Goal: Information Seeking & Learning: Learn about a topic

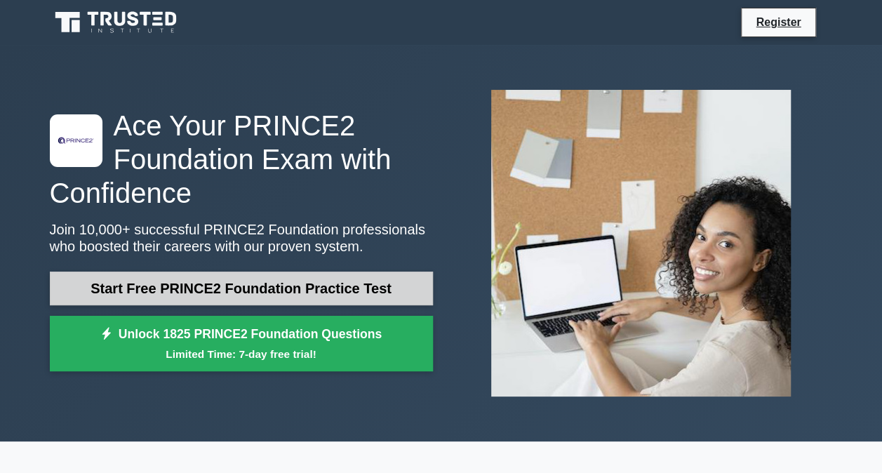
click at [244, 289] on link "Start Free PRINCE2 Foundation Practice Test" at bounding box center [241, 288] width 383 height 34
click at [206, 293] on link "Start Free PRINCE2 Foundation Practice Test" at bounding box center [241, 288] width 383 height 34
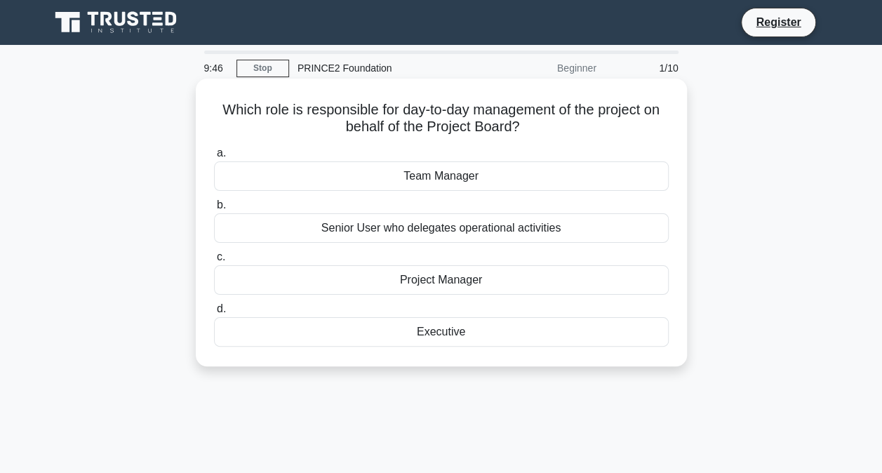
click at [428, 286] on div "Project Manager" at bounding box center [441, 279] width 454 height 29
click at [214, 262] on input "c. Project Manager" at bounding box center [214, 256] width 0 height 9
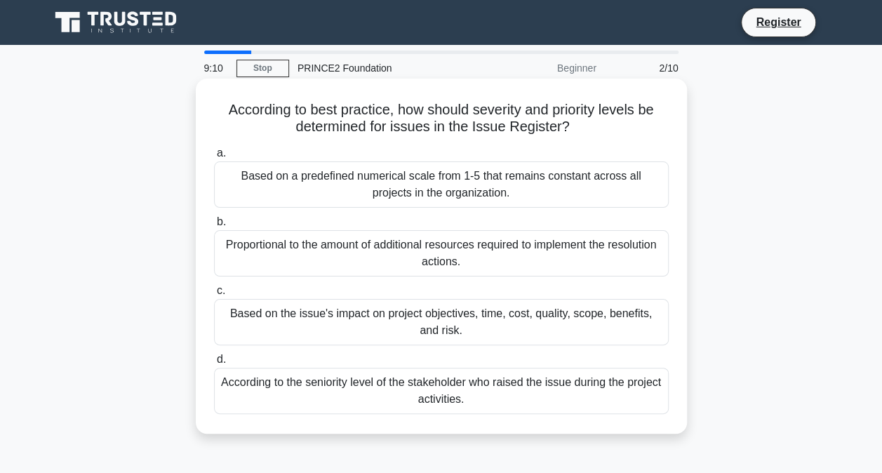
click at [349, 323] on div "Based on the issue's impact on project objectives, time, cost, quality, scope, …" at bounding box center [441, 322] width 454 height 46
click at [214, 295] on input "c. Based on the issue's impact on project objectives, time, cost, quality, scop…" at bounding box center [214, 290] width 0 height 9
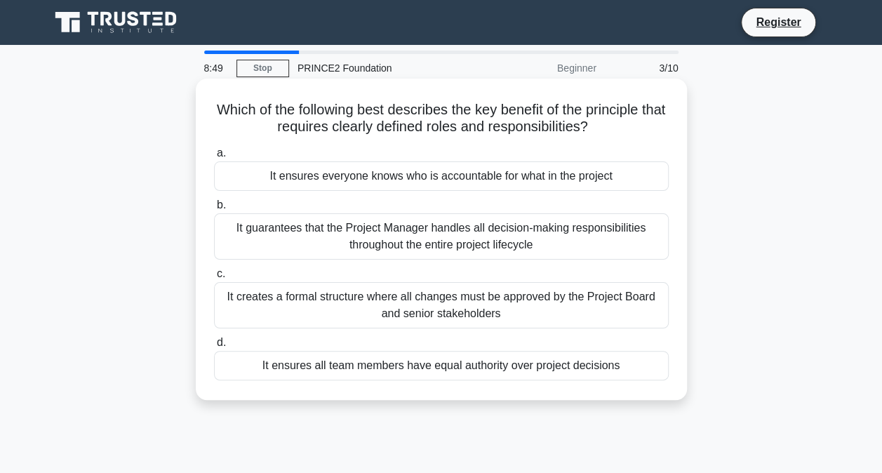
click at [339, 185] on div "It ensures everyone knows who is accountable for what in the project" at bounding box center [441, 175] width 454 height 29
click at [214, 158] on input "a. It ensures everyone knows who is accountable for what in the project" at bounding box center [214, 153] width 0 height 9
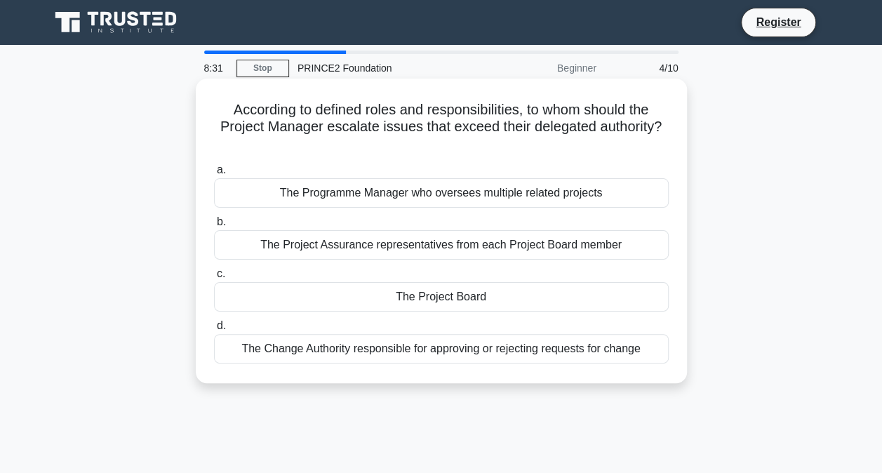
click at [456, 296] on div "The Project Board" at bounding box center [441, 296] width 454 height 29
click at [214, 278] on input "c. The Project Board" at bounding box center [214, 273] width 0 height 9
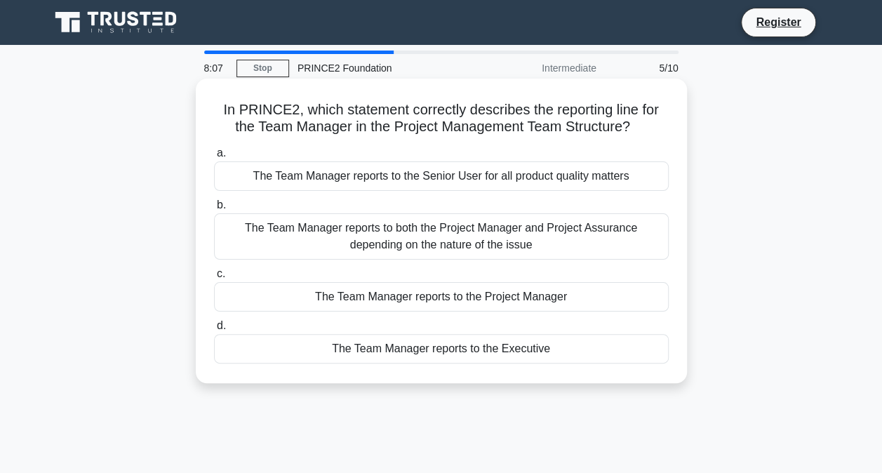
click at [367, 299] on div "The Team Manager reports to the Project Manager" at bounding box center [441, 296] width 454 height 29
click at [214, 278] on input "c. The Team Manager reports to the Project Manager" at bounding box center [214, 273] width 0 height 9
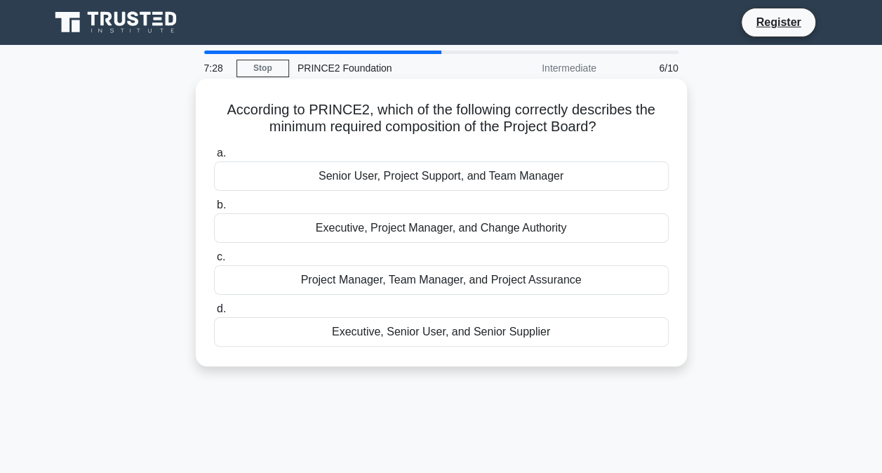
click at [403, 336] on div "Executive, Senior User, and Senior Supplier" at bounding box center [441, 331] width 454 height 29
click at [214, 314] on input "d. Executive, Senior User, and Senior Supplier" at bounding box center [214, 308] width 0 height 9
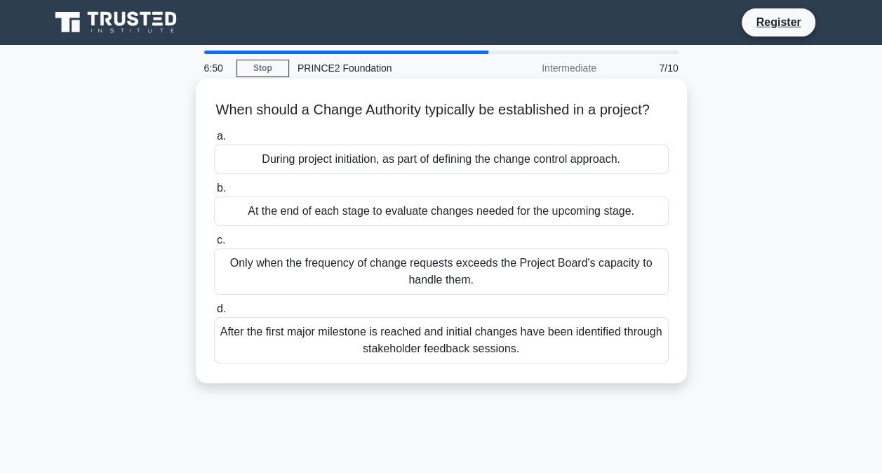
click at [363, 362] on div "After the first major milestone is reached and initial changes have been identi…" at bounding box center [441, 340] width 454 height 46
click at [214, 314] on input "d. After the first major milestone is reached and initial changes have been ide…" at bounding box center [214, 308] width 0 height 9
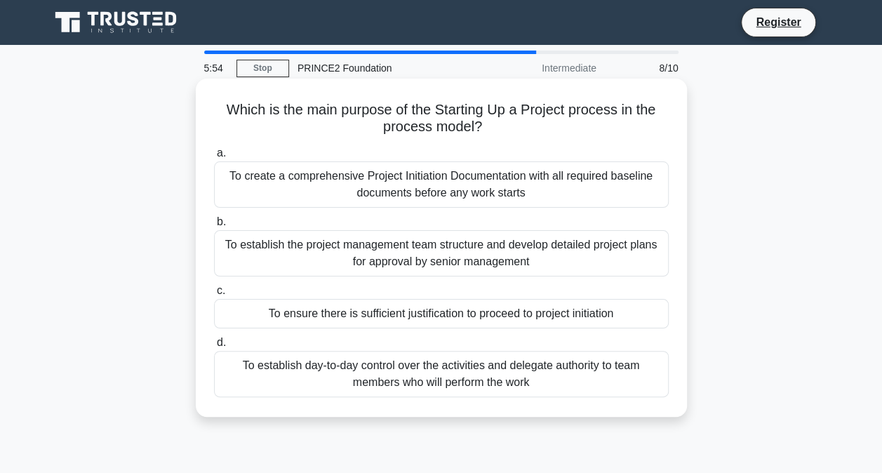
click at [438, 198] on div "To create a comprehensive Project Initiation Documentation with all required ba…" at bounding box center [441, 184] width 454 height 46
click at [214, 158] on input "a. To create a comprehensive Project Initiation Documentation with all required…" at bounding box center [214, 153] width 0 height 9
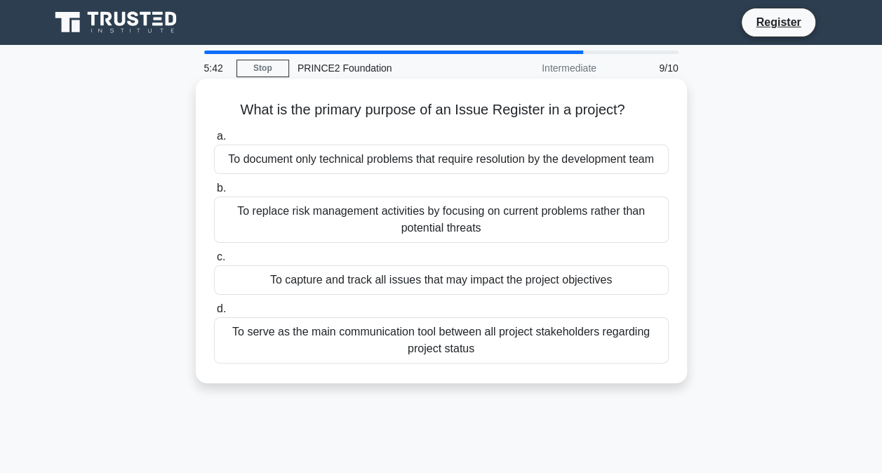
click at [460, 286] on div "To capture and track all issues that may impact the project objectives" at bounding box center [441, 279] width 454 height 29
click at [214, 262] on input "c. To capture and track all issues that may impact the project objectives" at bounding box center [214, 256] width 0 height 9
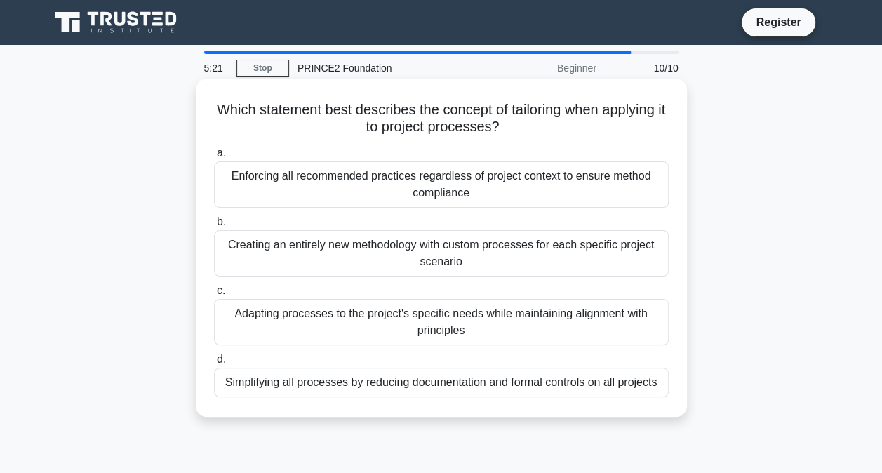
click at [497, 332] on div "Adapting processes to the project's specific needs while maintaining alignment …" at bounding box center [441, 322] width 454 height 46
click at [214, 295] on input "c. Adapting processes to the project's specific needs while maintaining alignme…" at bounding box center [214, 290] width 0 height 9
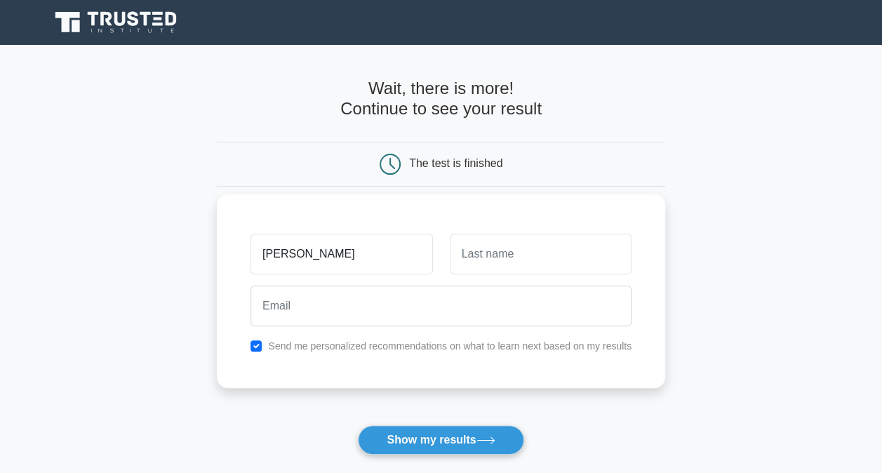
type input "sonu"
click at [488, 250] on input "text" at bounding box center [541, 254] width 182 height 41
type input "m"
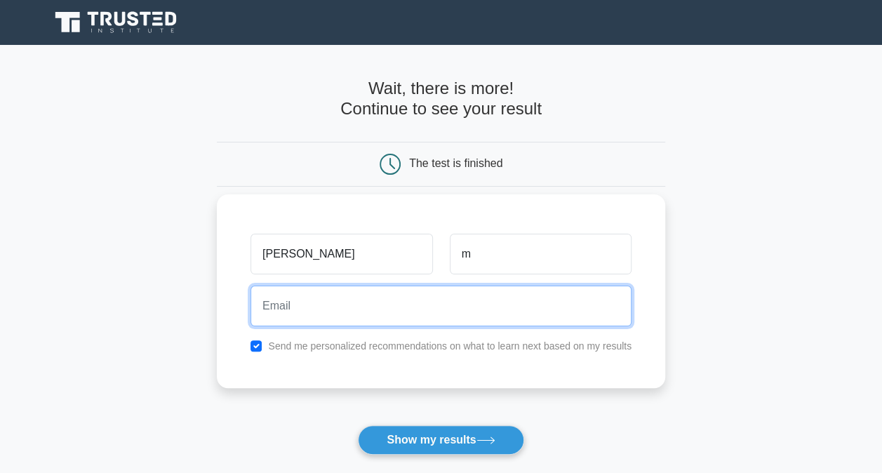
click at [417, 306] on input "email" at bounding box center [440, 305] width 381 height 41
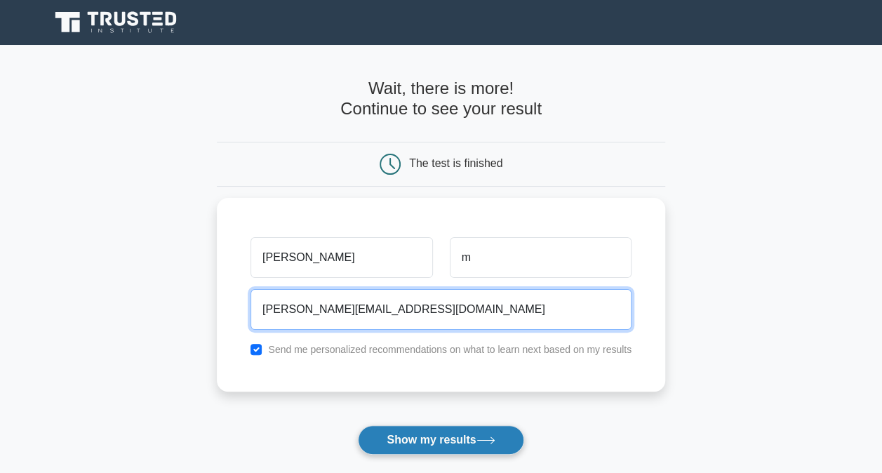
type input "s.singh@gmail.com"
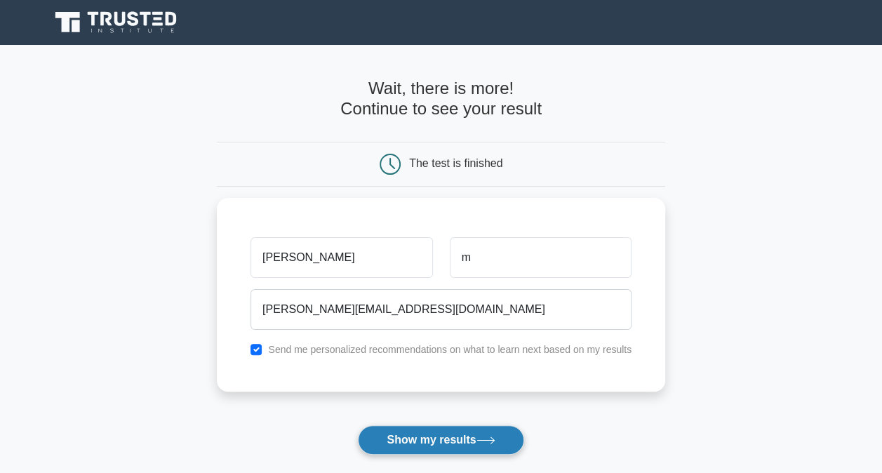
click at [407, 438] on button "Show my results" at bounding box center [441, 439] width 166 height 29
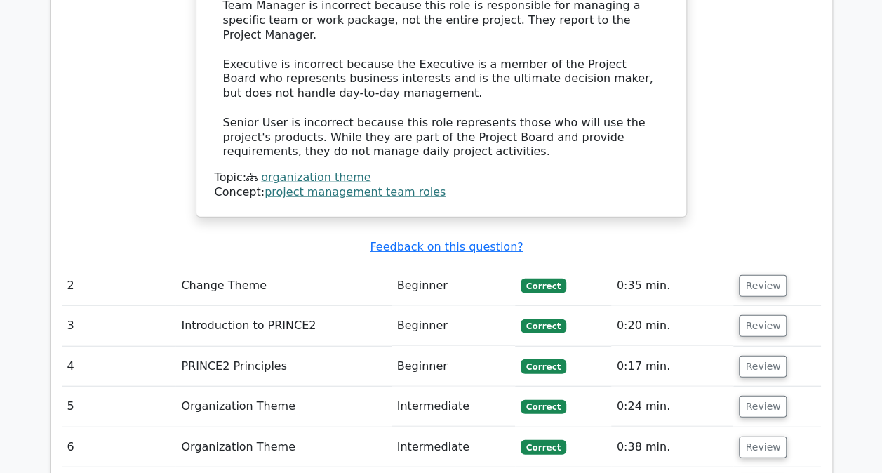
scroll to position [1613, 0]
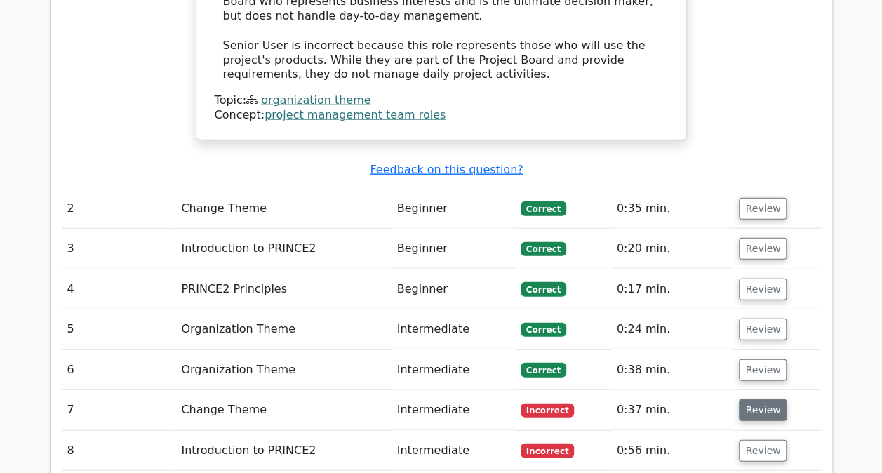
click at [761, 399] on button "Review" at bounding box center [763, 410] width 48 height 22
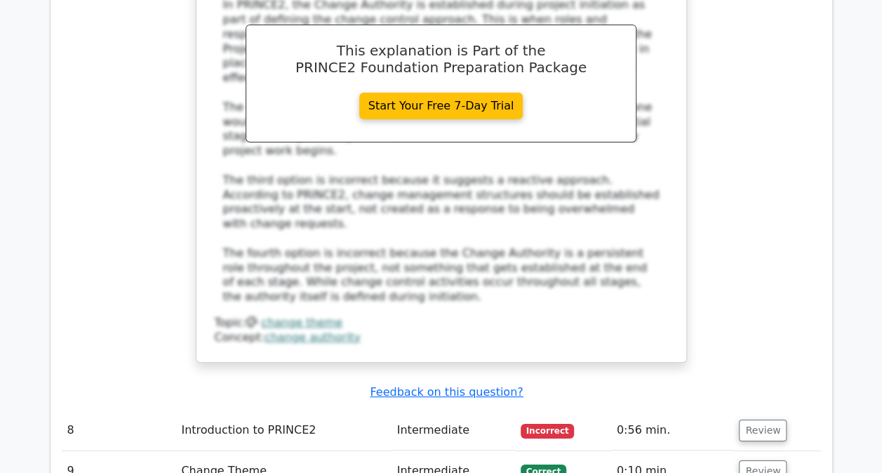
scroll to position [2385, 0]
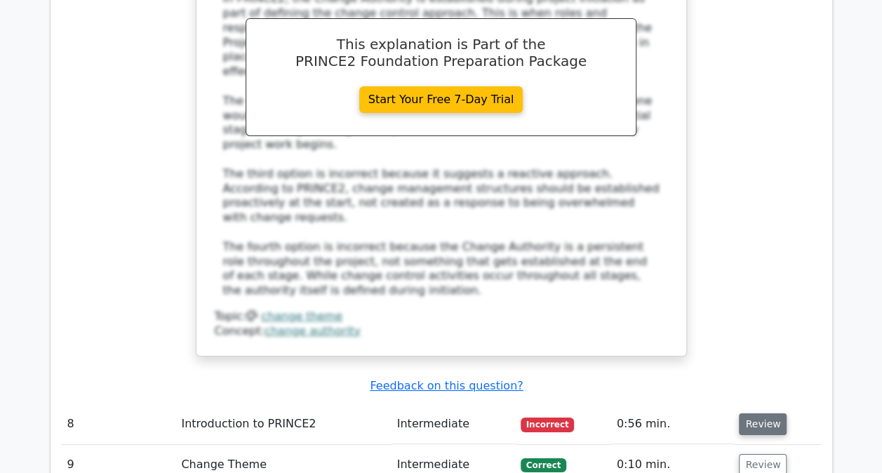
click at [759, 413] on button "Review" at bounding box center [763, 424] width 48 height 22
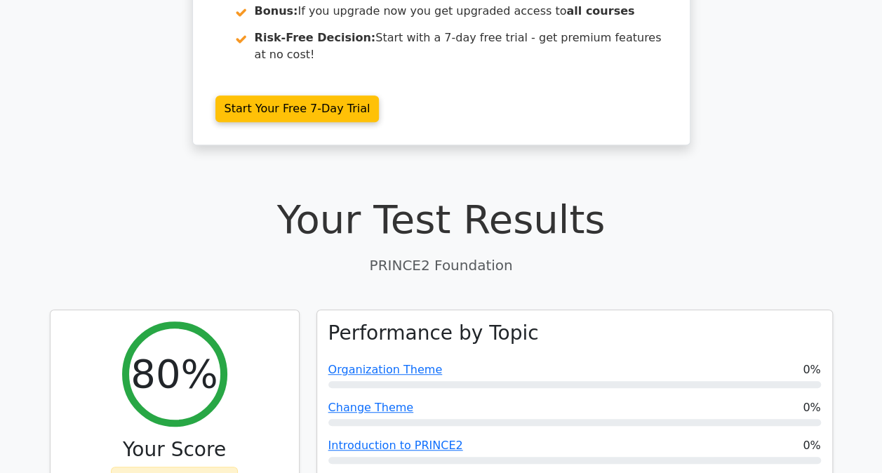
scroll to position [0, 0]
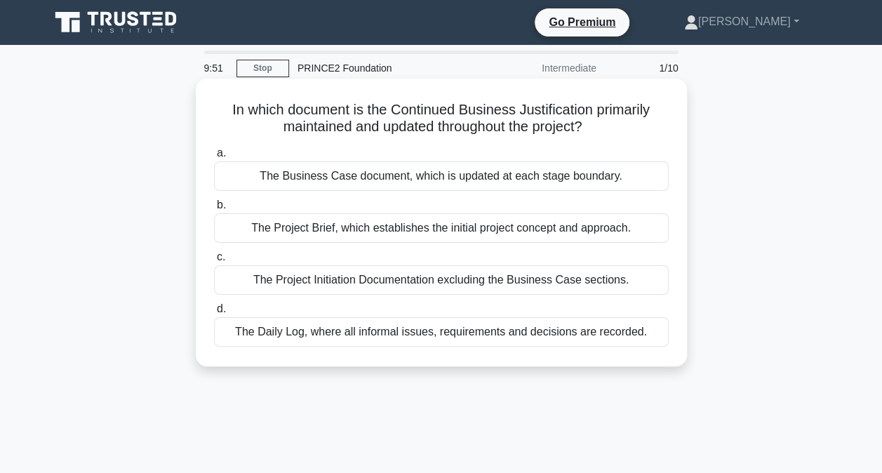
click at [492, 182] on div "The Business Case document, which is updated at each stage boundary." at bounding box center [441, 175] width 454 height 29
click at [214, 158] on input "a. The Business Case document, which is updated at each stage boundary." at bounding box center [214, 153] width 0 height 9
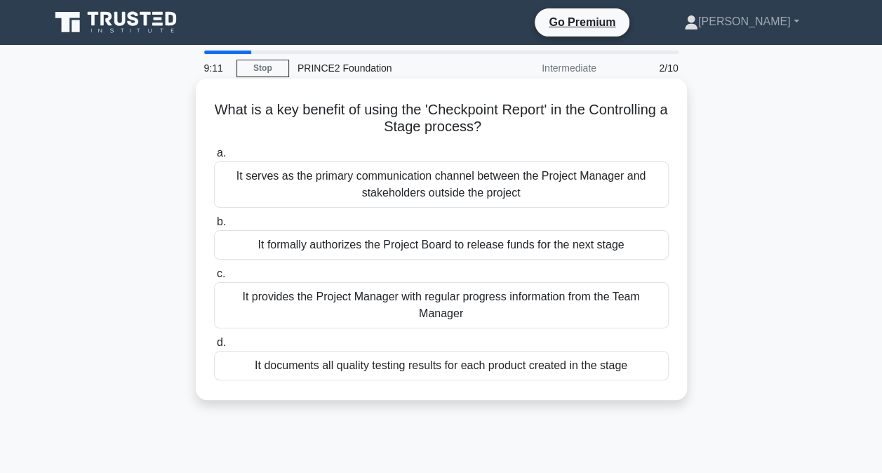
click at [376, 365] on div "It documents all quality testing results for each product created in the stage" at bounding box center [441, 365] width 454 height 29
click at [214, 347] on input "d. It documents all quality testing results for each product created in the sta…" at bounding box center [214, 342] width 0 height 9
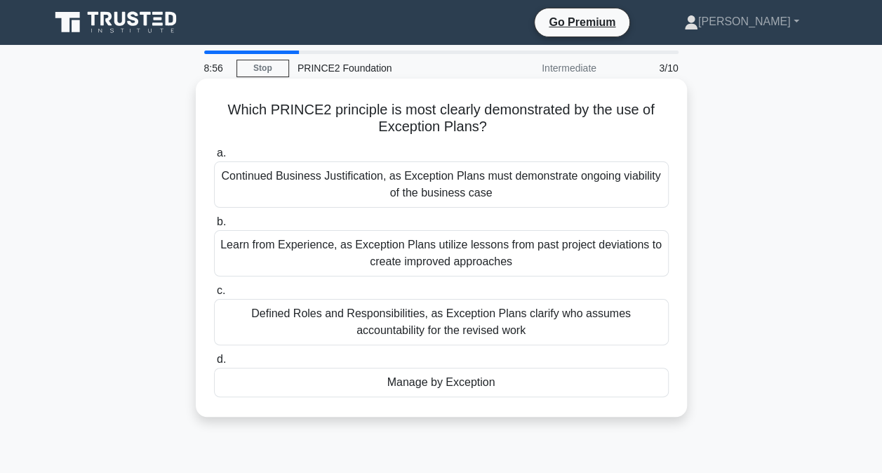
click at [443, 383] on div "Manage by Exception" at bounding box center [441, 382] width 454 height 29
click at [214, 364] on input "d. Manage by Exception" at bounding box center [214, 359] width 0 height 9
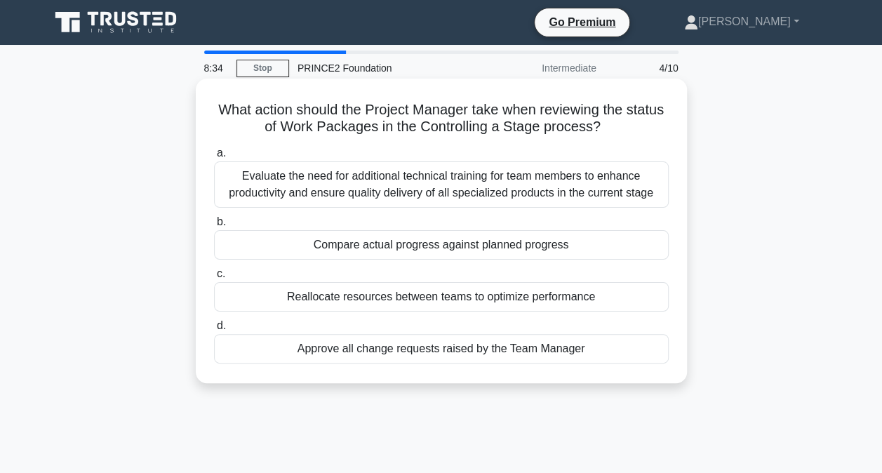
click at [384, 248] on div "Compare actual progress against planned progress" at bounding box center [441, 244] width 454 height 29
click at [214, 227] on input "b. Compare actual progress against planned progress" at bounding box center [214, 221] width 0 height 9
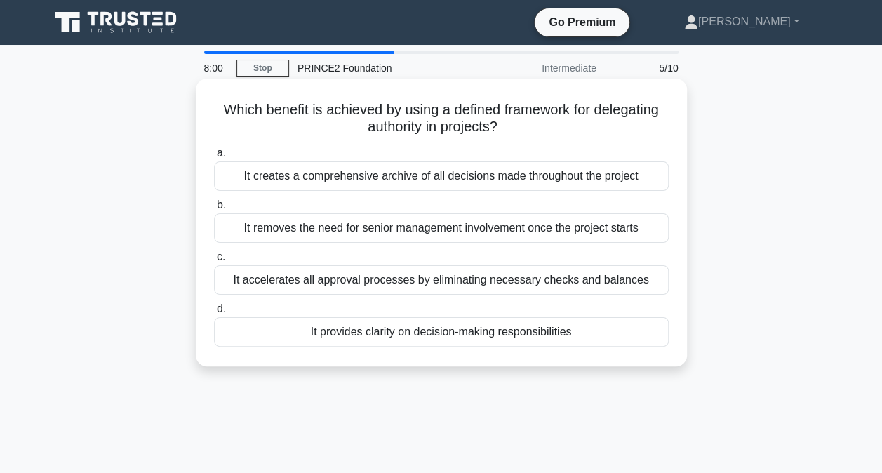
click at [584, 333] on div "It provides clarity on decision-making responsibilities" at bounding box center [441, 331] width 454 height 29
click at [214, 314] on input "d. It provides clarity on decision-making responsibilities" at bounding box center [214, 308] width 0 height 9
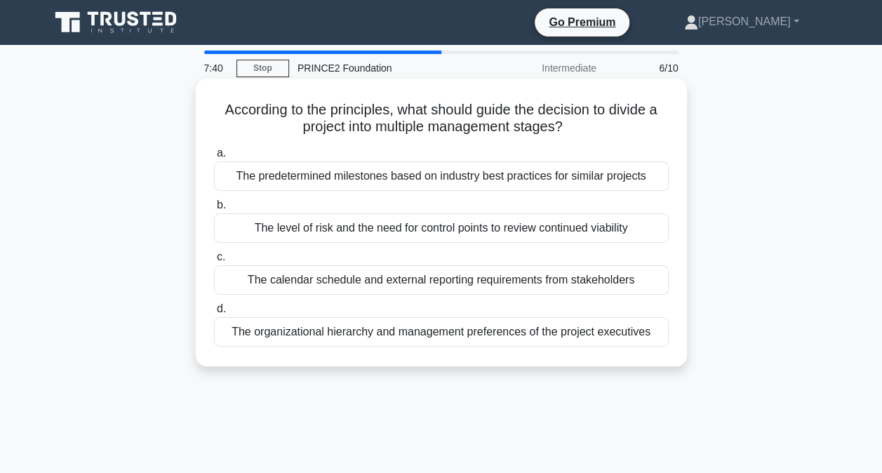
click at [338, 233] on div "The level of risk and the need for control points to review continued viability" at bounding box center [441, 227] width 454 height 29
click at [214, 210] on input "b. The level of risk and the need for control points to review continued viabil…" at bounding box center [214, 205] width 0 height 9
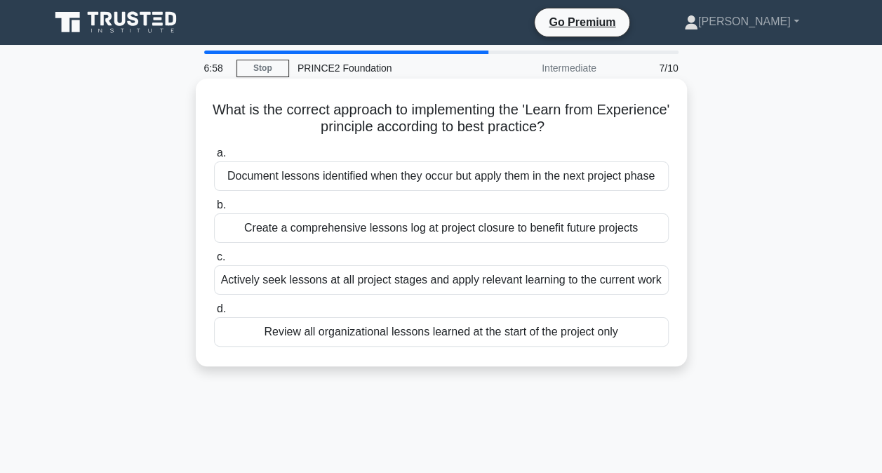
click at [449, 178] on div "Document lessons identified when they occur but apply them in the next project …" at bounding box center [441, 175] width 454 height 29
click at [214, 158] on input "a. Document lessons identified when they occur but apply them in the next proje…" at bounding box center [214, 153] width 0 height 9
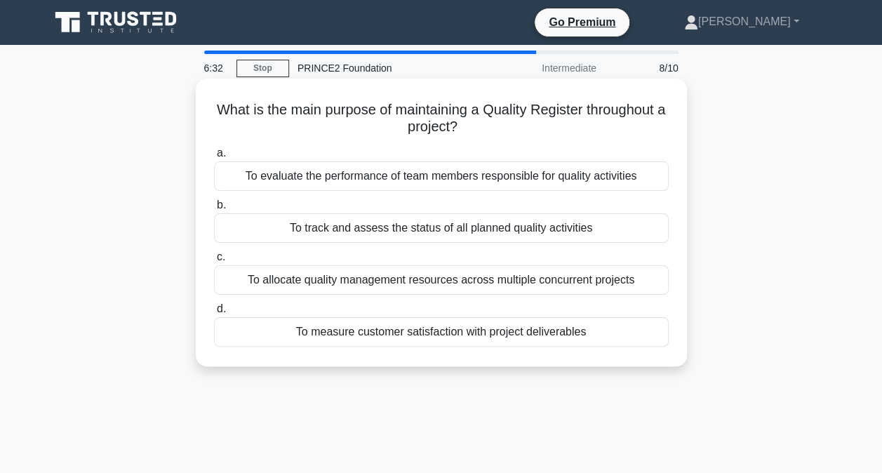
click at [370, 331] on div "To measure customer satisfaction with project deliverables" at bounding box center [441, 331] width 454 height 29
click at [214, 314] on input "d. To measure customer satisfaction with project deliverables" at bounding box center [214, 308] width 0 height 9
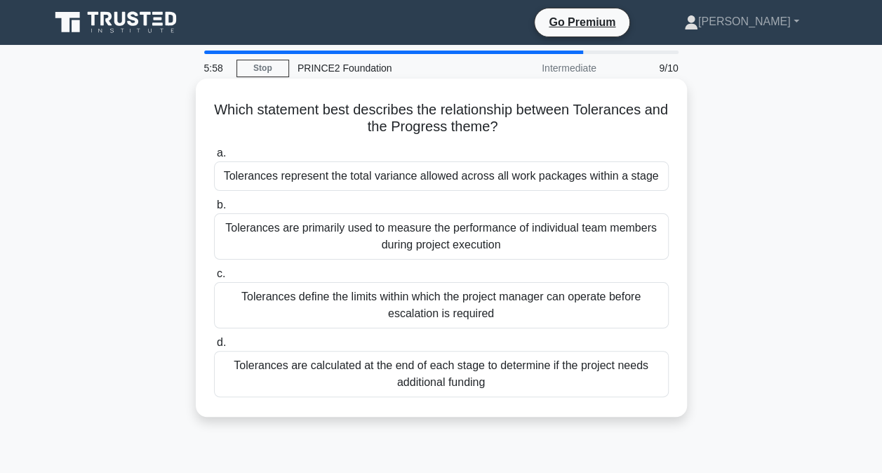
click at [459, 182] on div "Tolerances represent the total variance allowed across all work packages within…" at bounding box center [441, 175] width 454 height 29
click at [214, 158] on input "a. Tolerances represent the total variance allowed across all work packages wit…" at bounding box center [214, 153] width 0 height 9
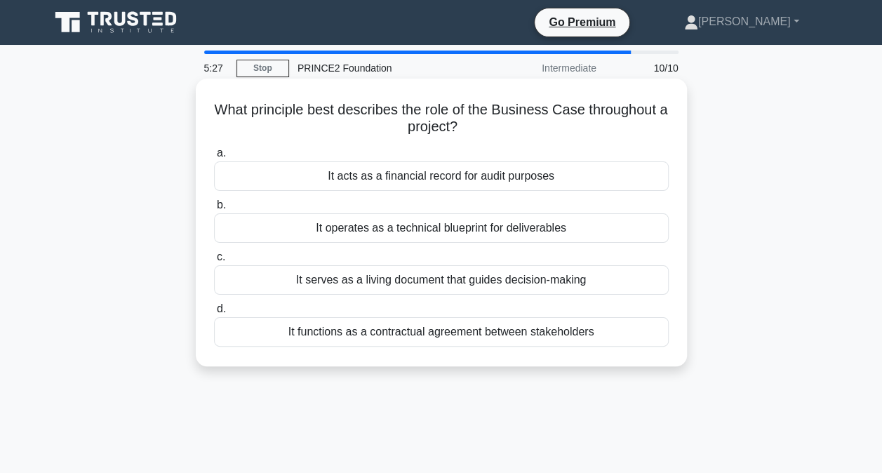
click at [368, 281] on div "It serves as a living document that guides decision-making" at bounding box center [441, 279] width 454 height 29
click at [214, 262] on input "c. It serves as a living document that guides decision-making" at bounding box center [214, 256] width 0 height 9
